Goal: Find specific page/section: Find specific page/section

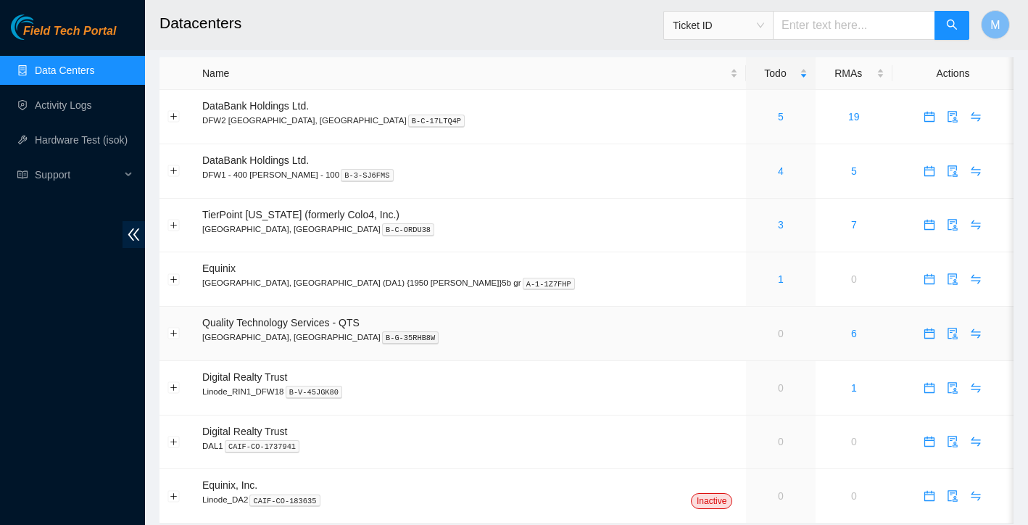
scroll to position [8, 0]
click at [778, 114] on link "5" at bounding box center [781, 117] width 6 height 12
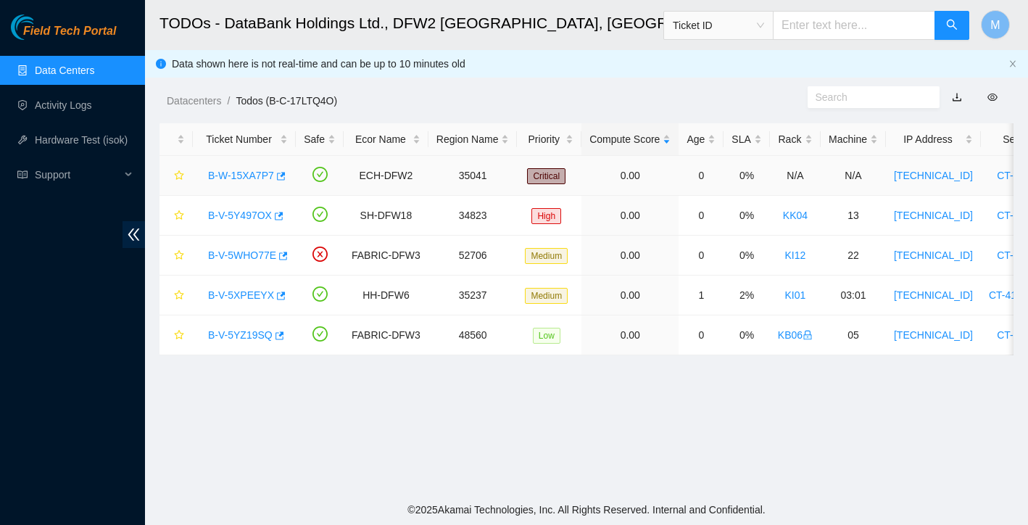
click at [255, 173] on link "B-W-15XA7P7" at bounding box center [241, 176] width 66 height 12
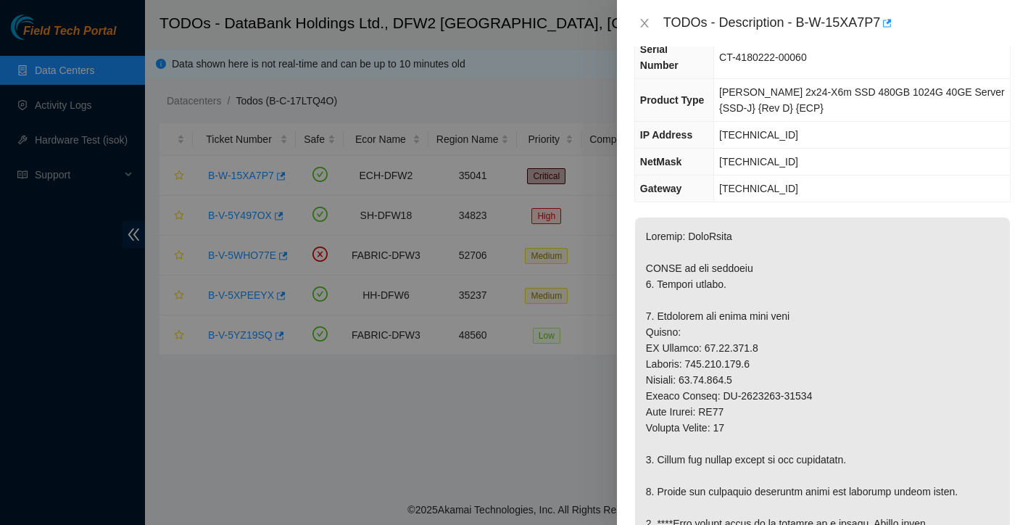
scroll to position [91, 0]
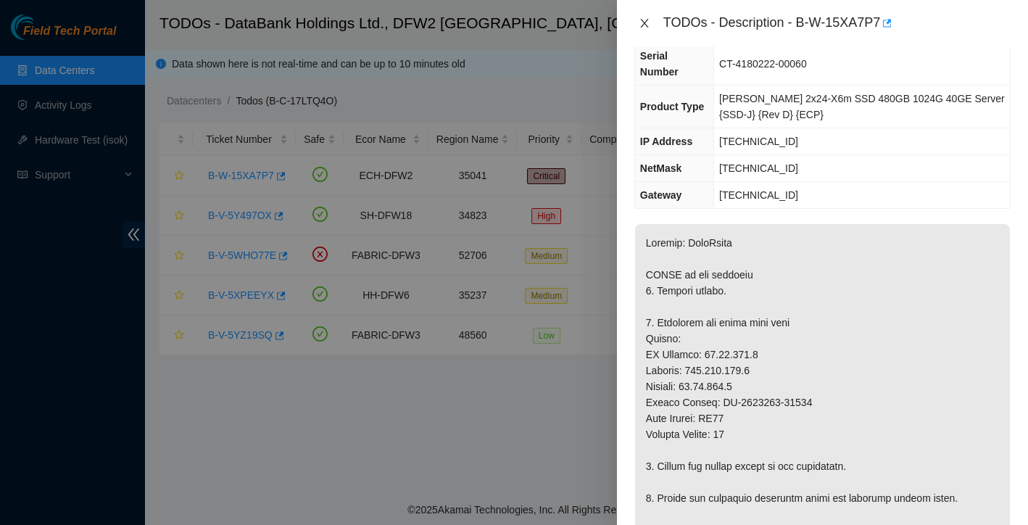
click at [640, 25] on icon "close" at bounding box center [645, 23] width 12 height 12
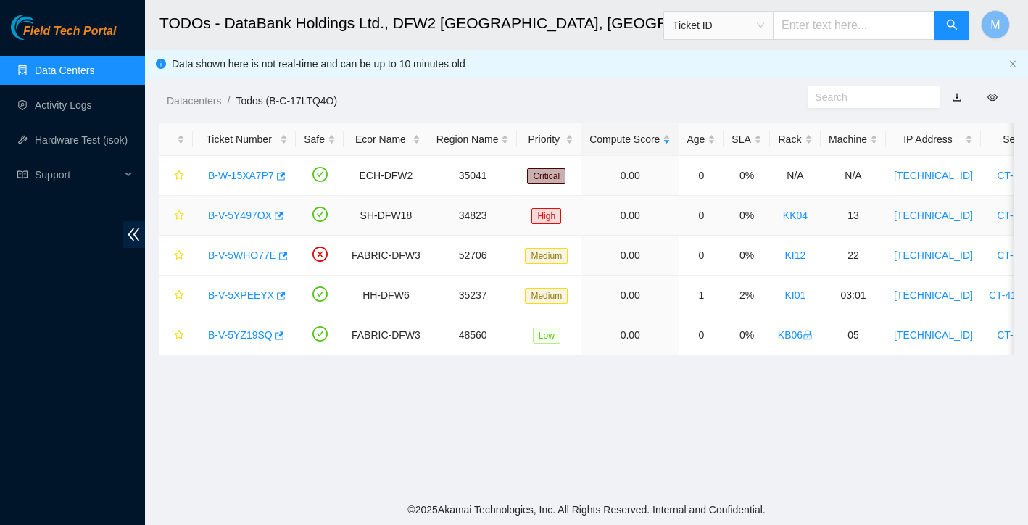
click at [233, 213] on link "B-V-5Y497OX" at bounding box center [240, 216] width 64 height 12
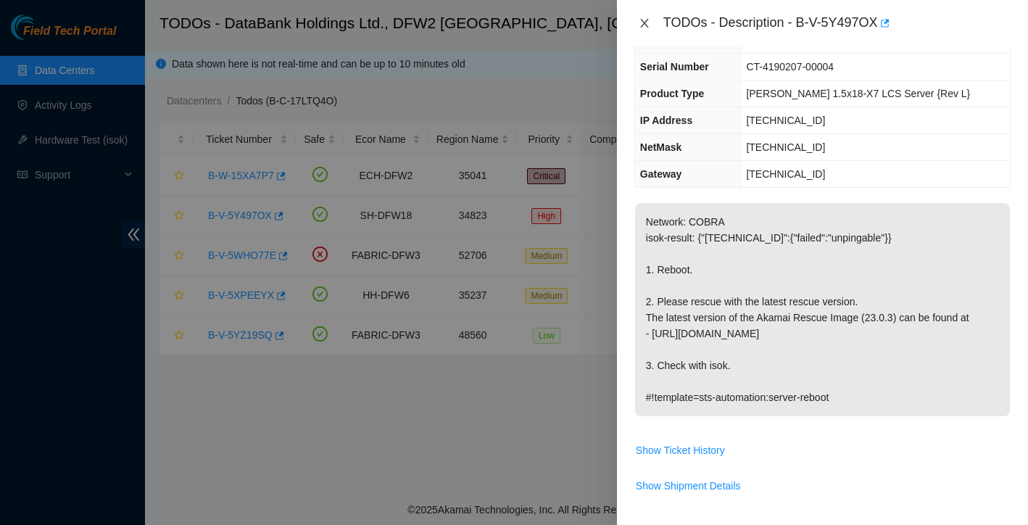
click at [645, 25] on icon "close" at bounding box center [644, 23] width 8 height 9
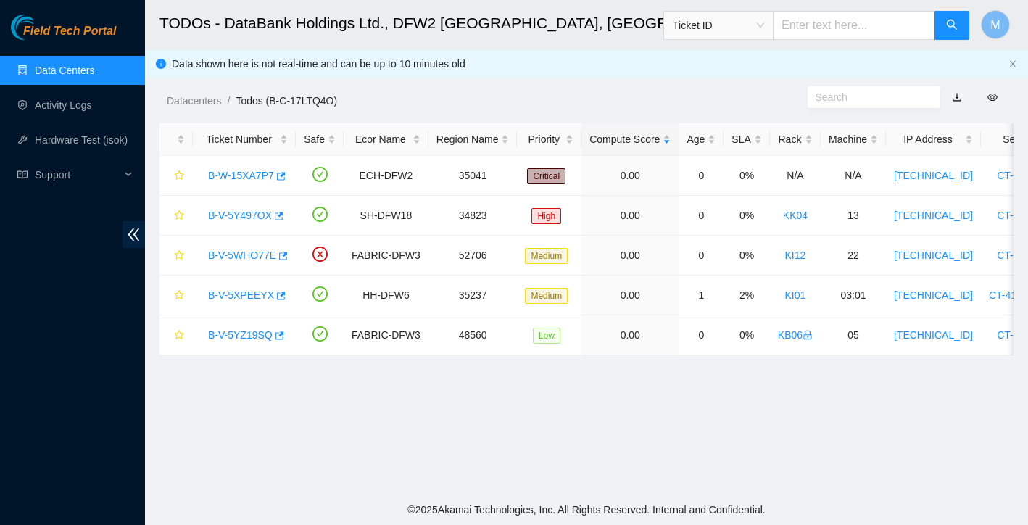
click at [78, 65] on link "Data Centers" at bounding box center [64, 71] width 59 height 12
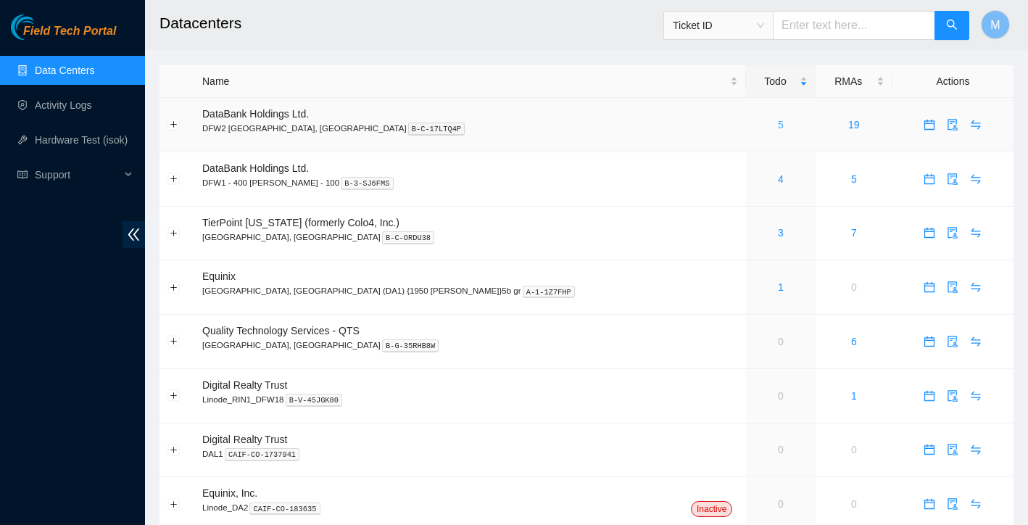
click at [778, 128] on link "5" at bounding box center [781, 125] width 6 height 12
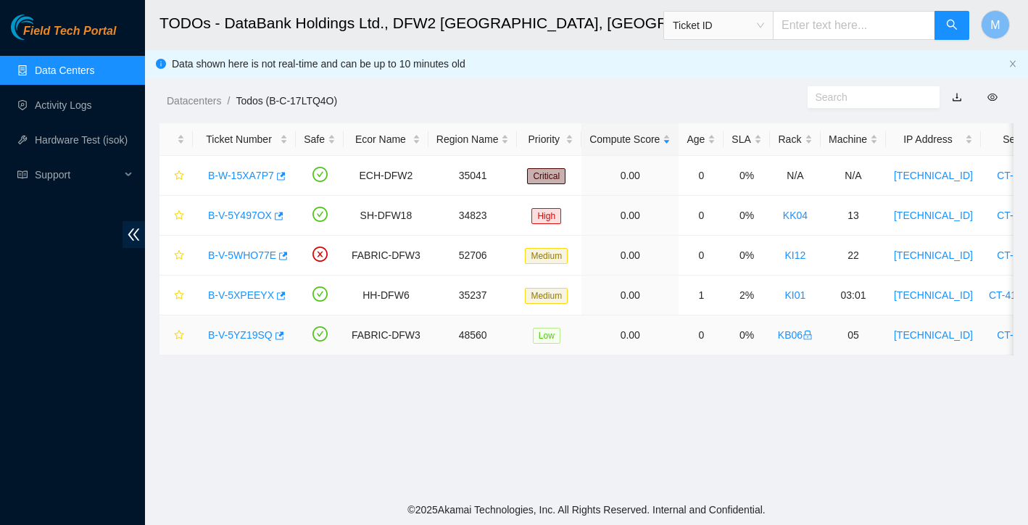
click at [254, 336] on link "B-V-5YZ19SQ" at bounding box center [240, 335] width 65 height 12
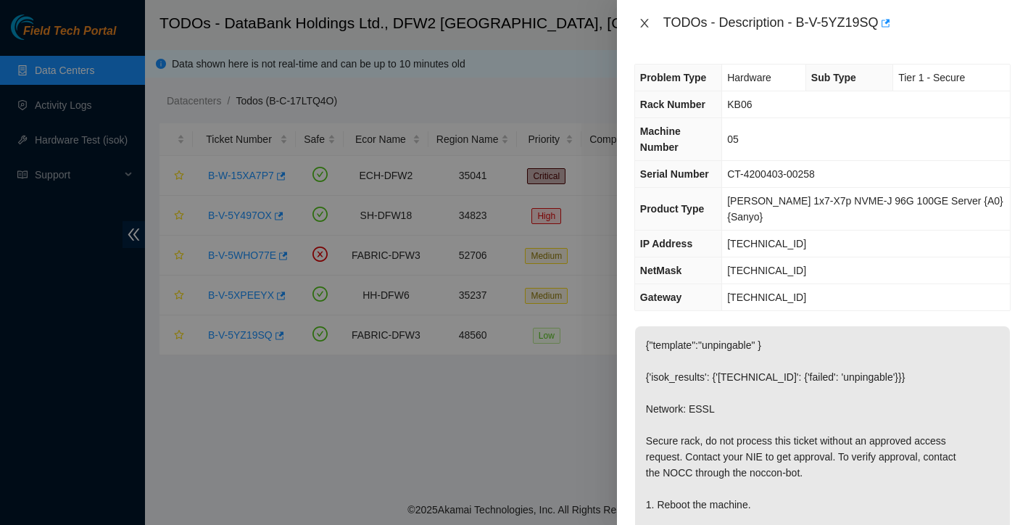
click at [646, 24] on icon "close" at bounding box center [645, 23] width 12 height 12
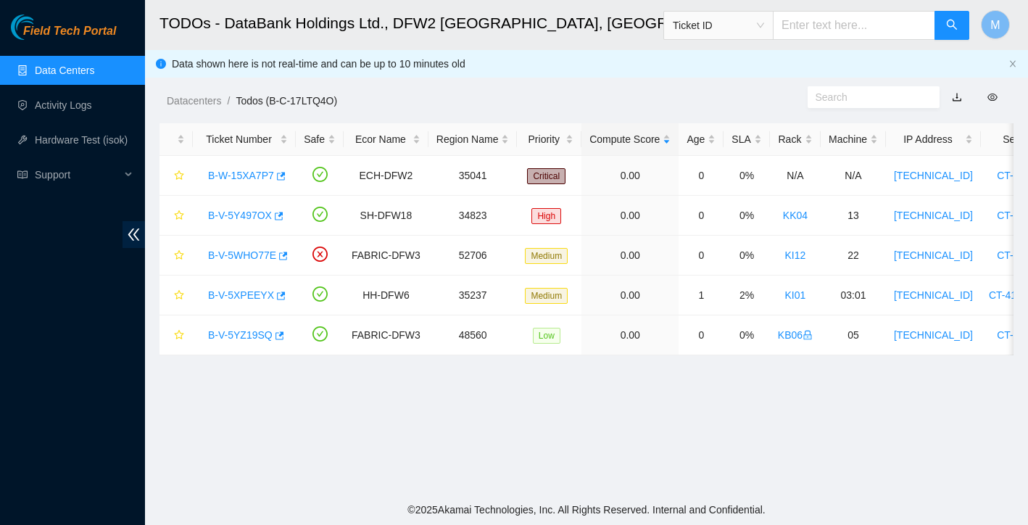
click at [94, 68] on link "Data Centers" at bounding box center [64, 71] width 59 height 12
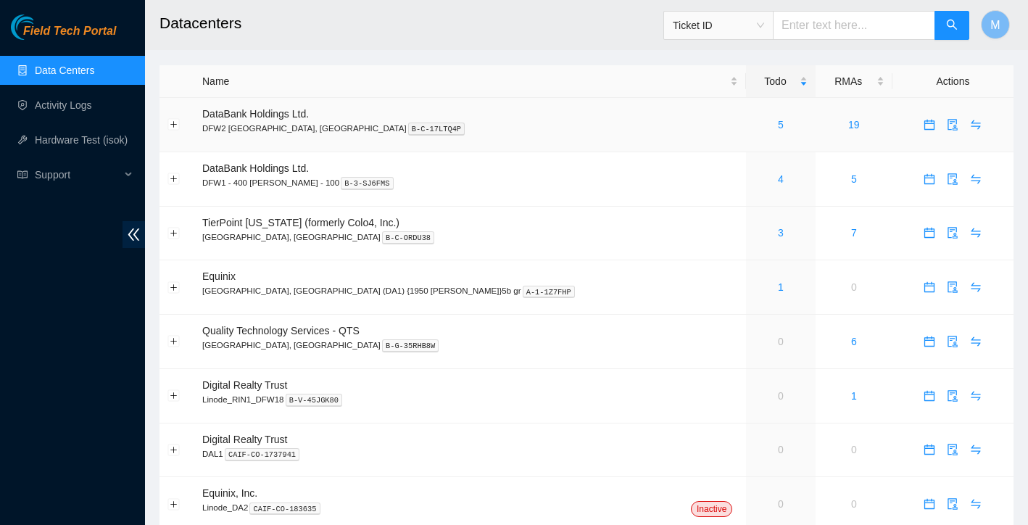
scroll to position [2, 0]
click at [778, 125] on link "5" at bounding box center [781, 123] width 6 height 12
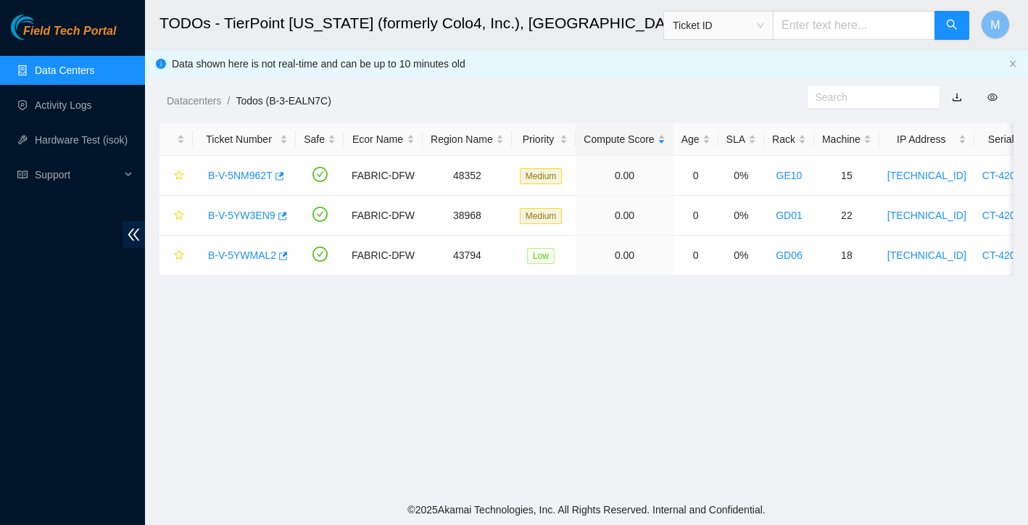
scroll to position [61, 0]
